Goal: Task Accomplishment & Management: Manage account settings

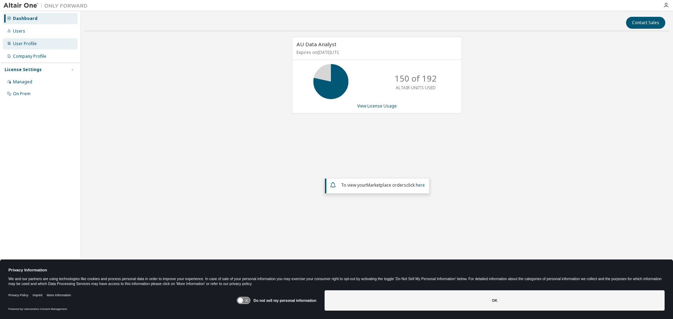
click at [24, 45] on div "User Profile" at bounding box center [25, 44] width 24 height 6
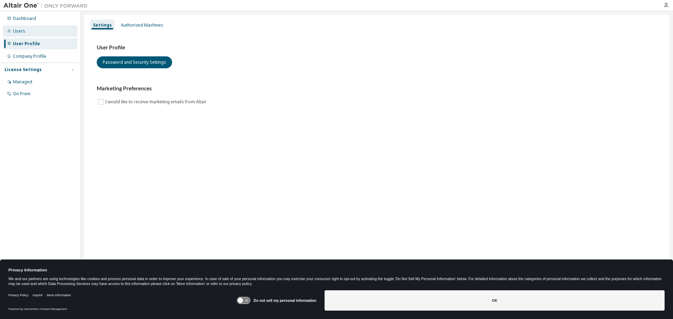
click at [22, 33] on div "Users" at bounding box center [19, 31] width 12 height 6
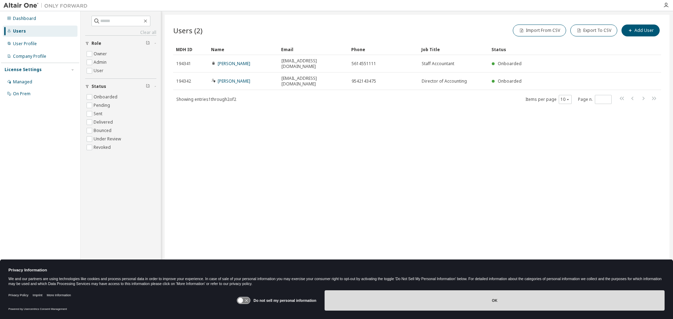
click at [463, 300] on button "OK" at bounding box center [494, 301] width 340 height 20
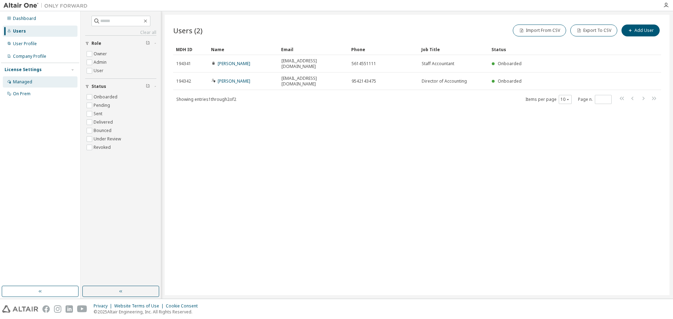
click at [25, 77] on div "Managed" at bounding box center [40, 81] width 75 height 11
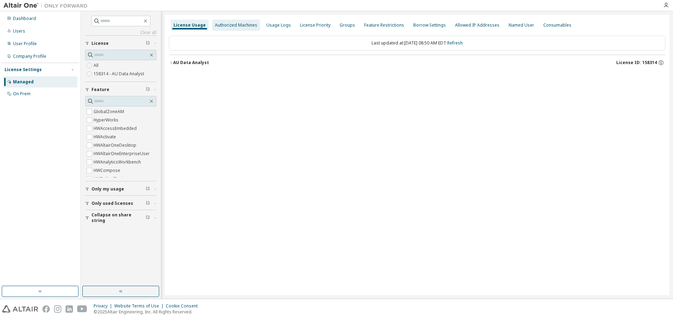
click at [242, 23] on div "Authorized Machines" at bounding box center [236, 25] width 42 height 6
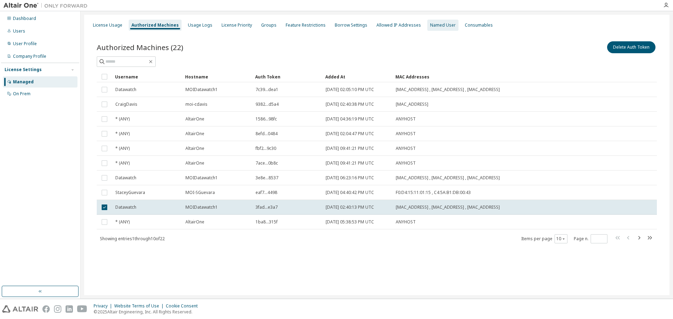
click at [432, 28] on div "Named User" at bounding box center [443, 25] width 26 height 6
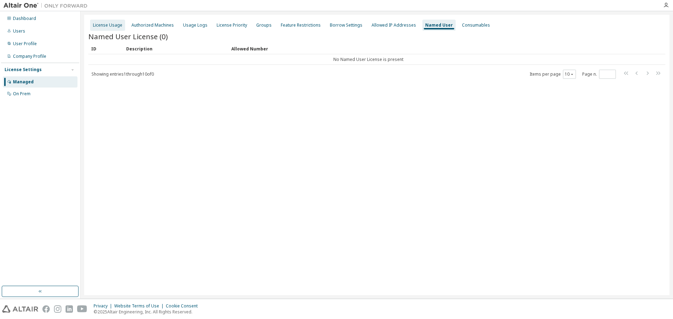
click at [105, 25] on div "License Usage" at bounding box center [107, 25] width 29 height 6
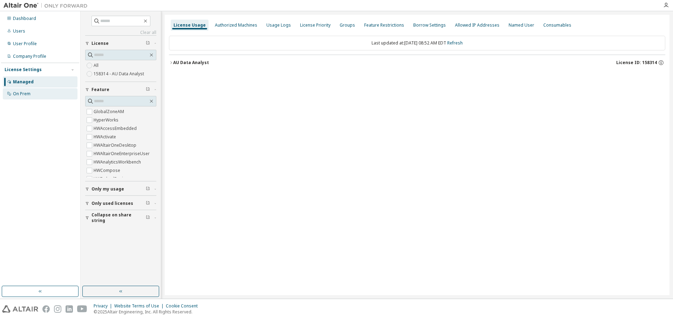
click at [26, 94] on div "On Prem" at bounding box center [22, 94] width 18 height 6
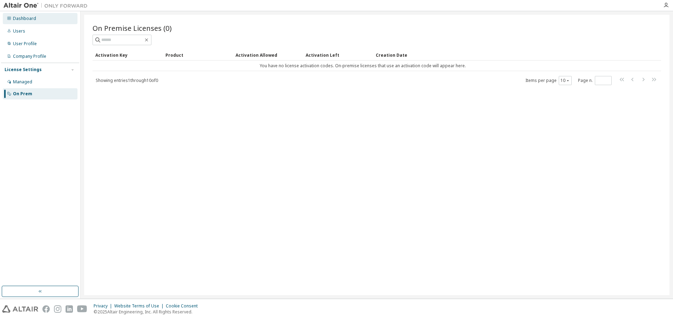
click at [21, 19] on div "Dashboard" at bounding box center [24, 19] width 23 height 6
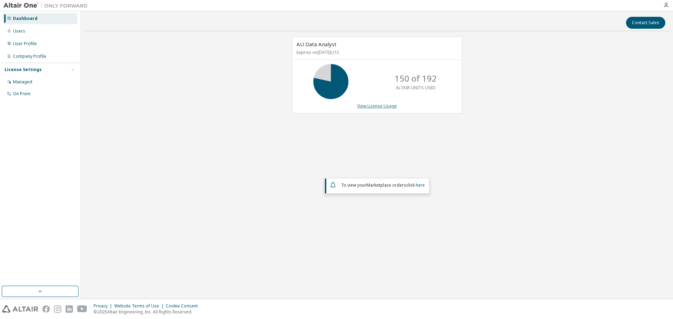
click at [372, 106] on link "View License Usage" at bounding box center [377, 106] width 40 height 6
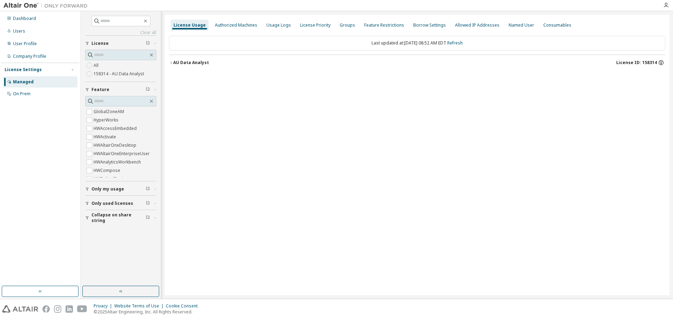
click at [660, 63] on icon "button" at bounding box center [661, 63] width 6 height 6
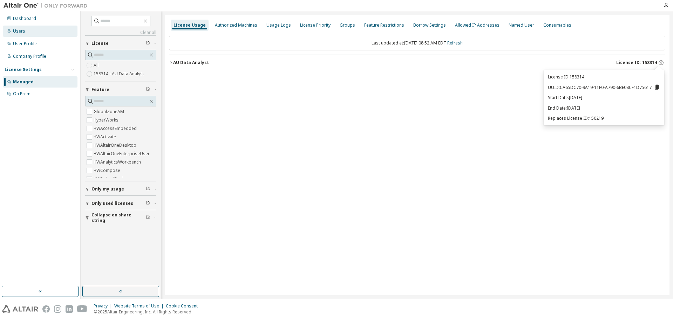
click at [29, 33] on div "Users" at bounding box center [40, 31] width 75 height 11
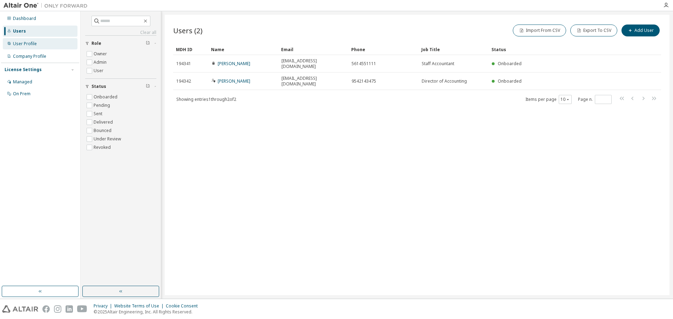
click at [27, 45] on div "User Profile" at bounding box center [25, 44] width 24 height 6
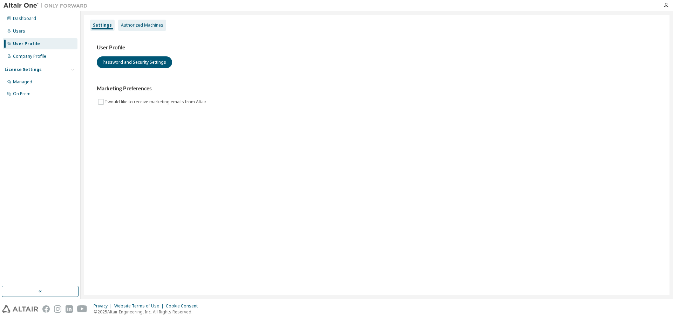
click at [138, 25] on div "Authorized Machines" at bounding box center [142, 25] width 42 height 6
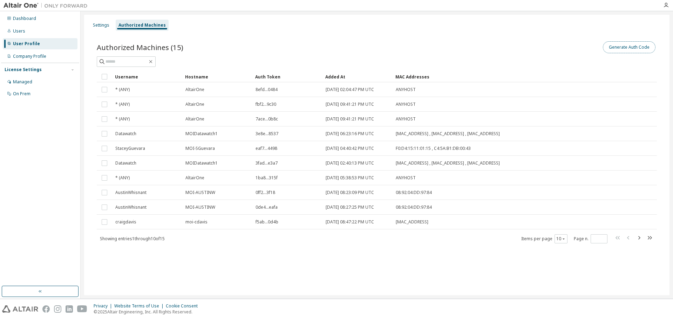
click at [626, 43] on button "Generate Auth Code" at bounding box center [629, 47] width 53 height 12
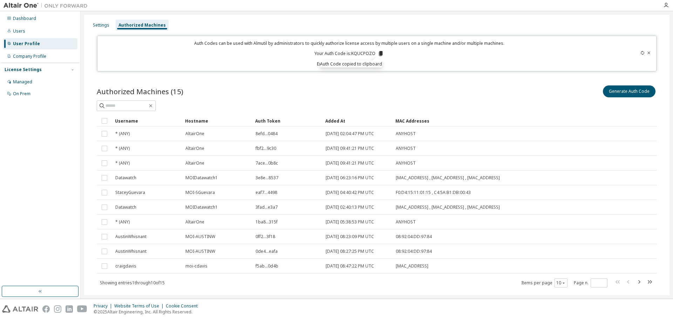
click at [647, 54] on icon at bounding box center [649, 53] width 4 height 4
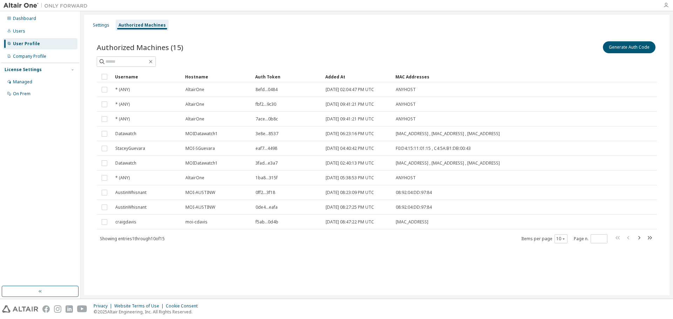
click at [668, 8] on icon "button" at bounding box center [666, 5] width 6 height 6
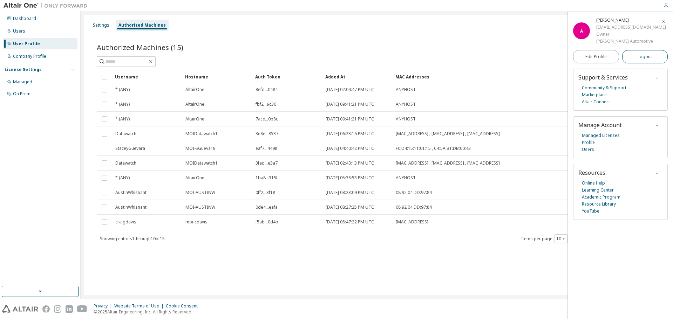
click at [643, 56] on span "Logout" at bounding box center [644, 56] width 14 height 7
